Goal: Find specific page/section

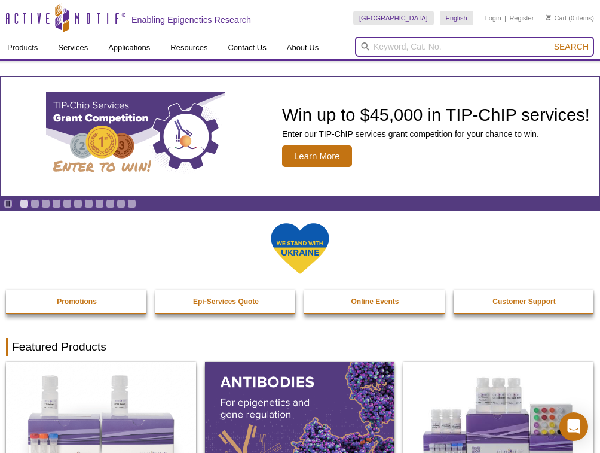
click at [391, 47] on input "search" at bounding box center [474, 46] width 239 height 20
type input "39113"
click at [551, 41] on button "Search" at bounding box center [572, 46] width 42 height 11
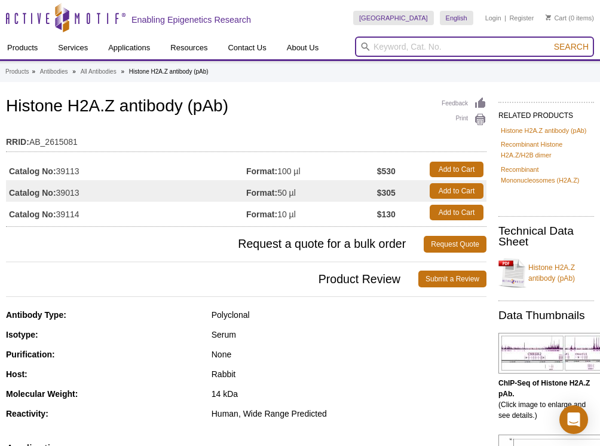
click at [444, 43] on input "search" at bounding box center [474, 46] width 239 height 20
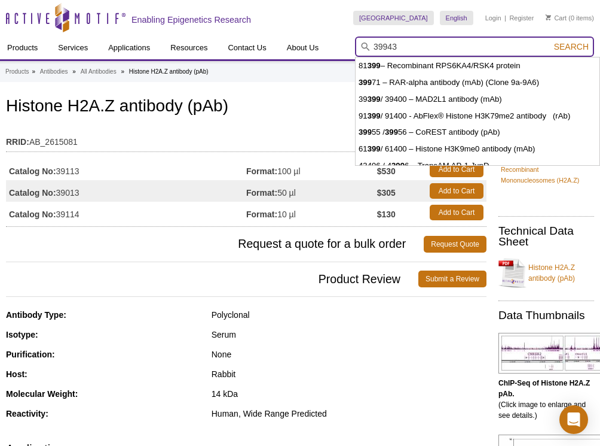
type input "39943"
click at [551, 41] on button "Search" at bounding box center [572, 46] width 42 height 11
